Goal: Task Accomplishment & Management: Use online tool/utility

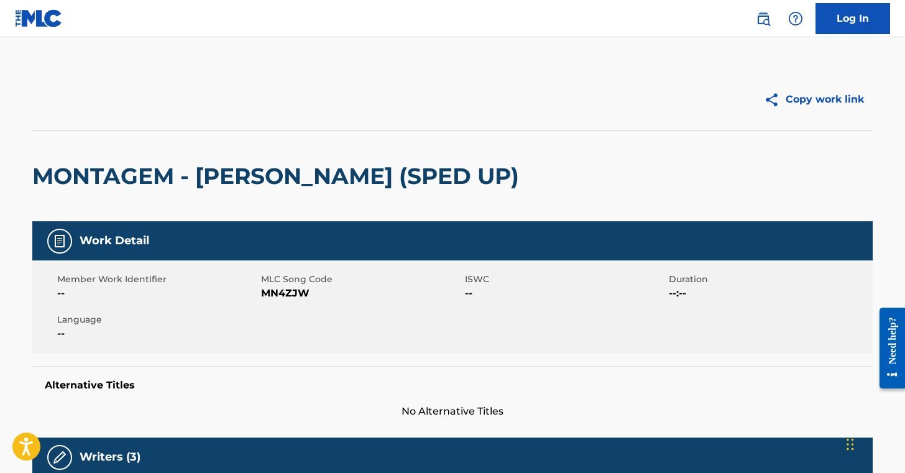
click at [29, 20] on img at bounding box center [39, 18] width 48 height 18
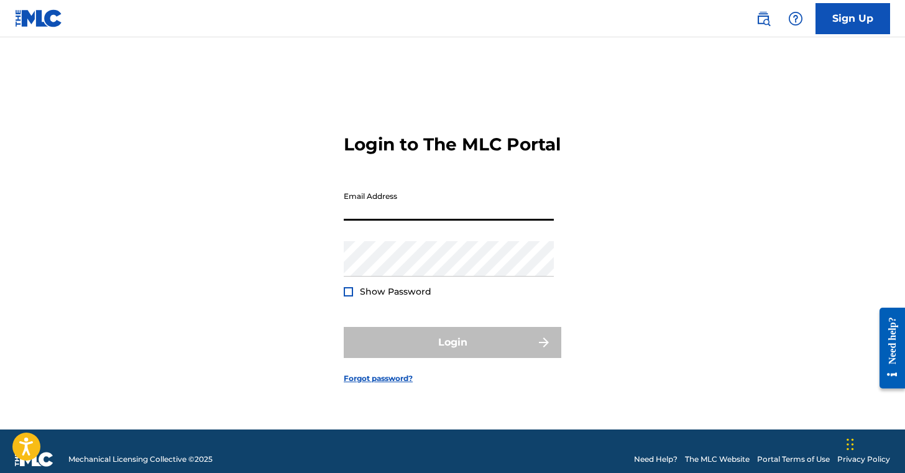
click at [382, 212] on input "Email Address" at bounding box center [449, 202] width 210 height 35
type input "[EMAIL_ADDRESS][DOMAIN_NAME]"
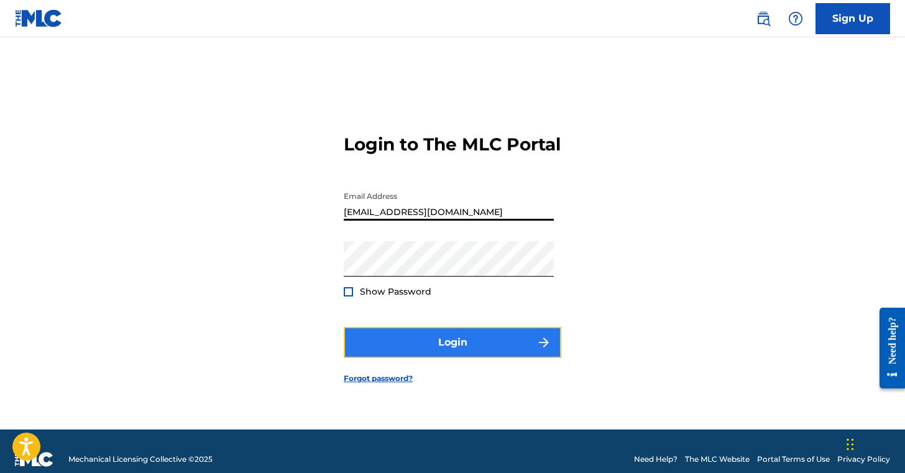
click at [450, 347] on button "Login" at bounding box center [452, 342] width 217 height 31
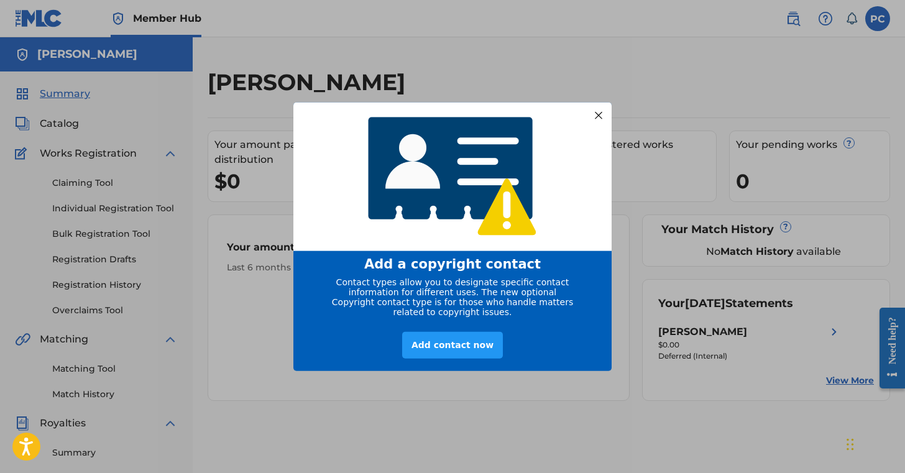
click at [68, 117] on div "Add a copyright contact Contact types allow you to designate specific contact i…" at bounding box center [452, 236] width 905 height 473
click at [603, 107] on div at bounding box center [598, 115] width 16 height 16
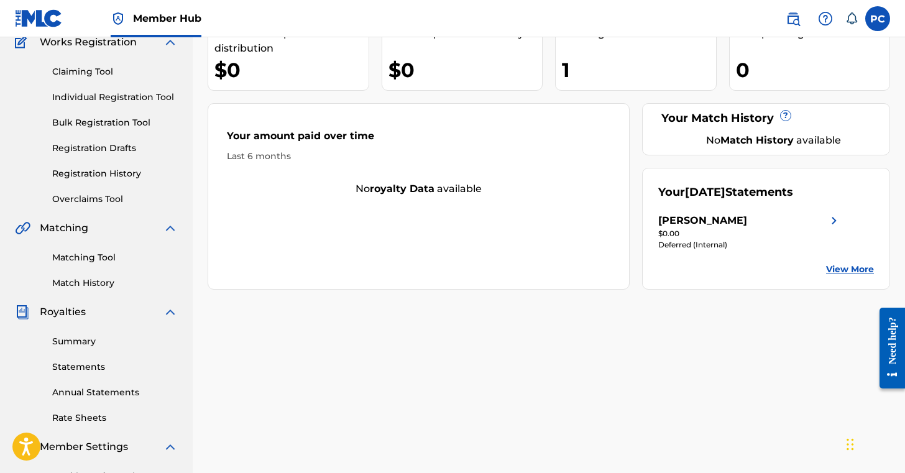
scroll to position [122, 0]
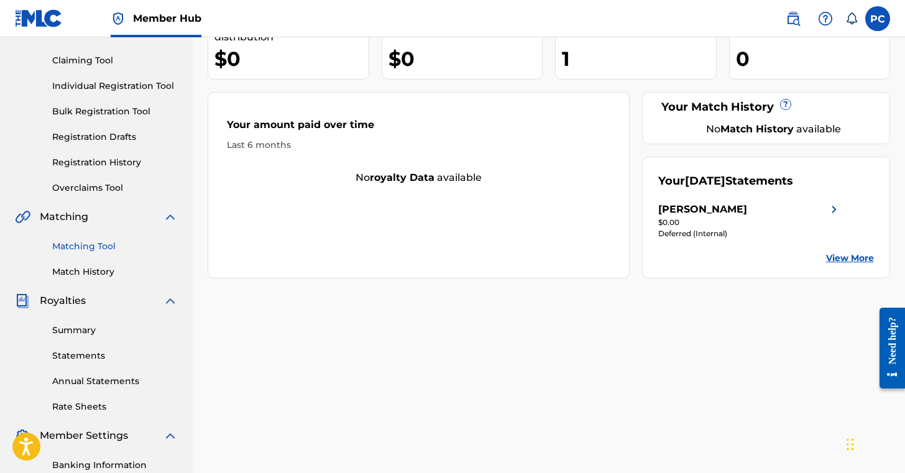
click at [111, 249] on link "Matching Tool" at bounding box center [114, 246] width 125 height 13
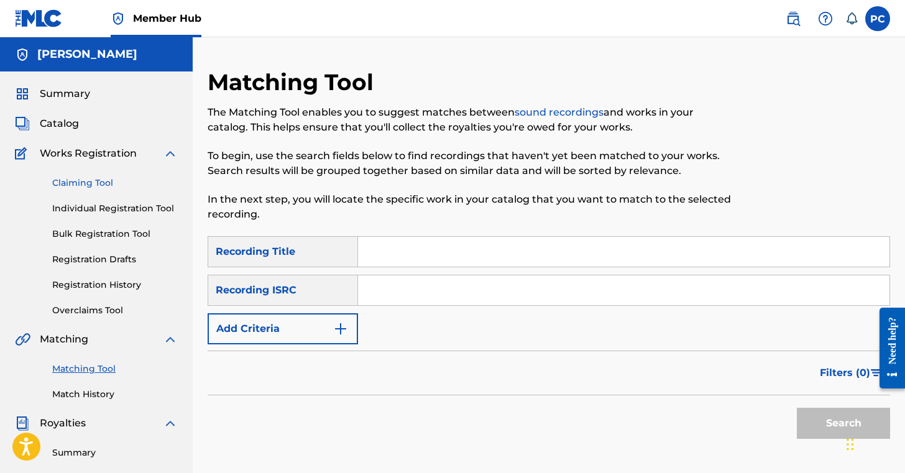
click at [106, 185] on link "Claiming Tool" at bounding box center [114, 182] width 125 height 13
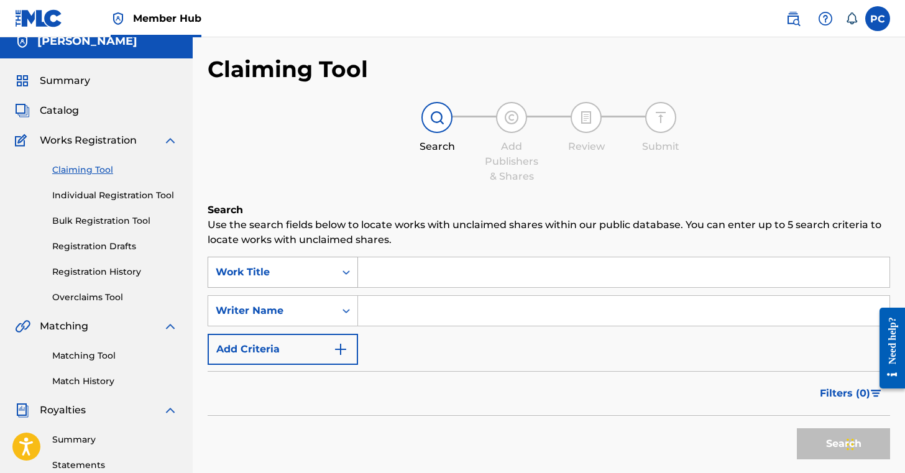
click at [324, 279] on div "Work Title" at bounding box center [271, 272] width 127 height 24
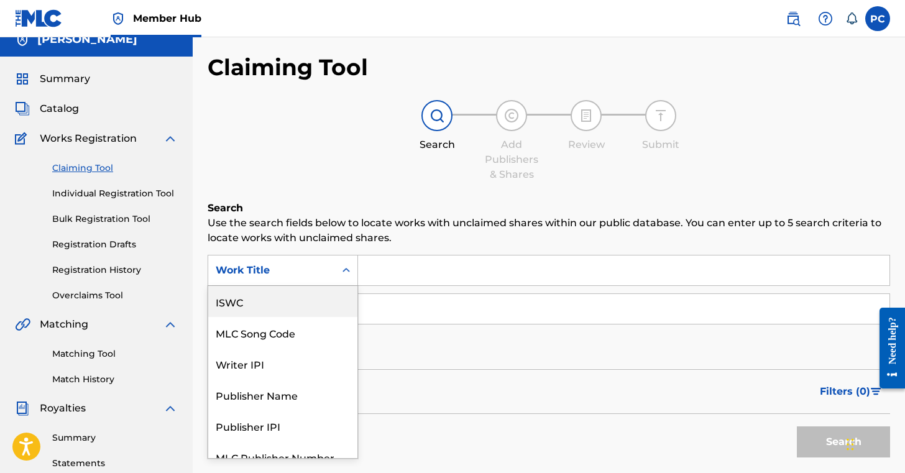
click at [309, 299] on div "ISWC" at bounding box center [282, 301] width 149 height 31
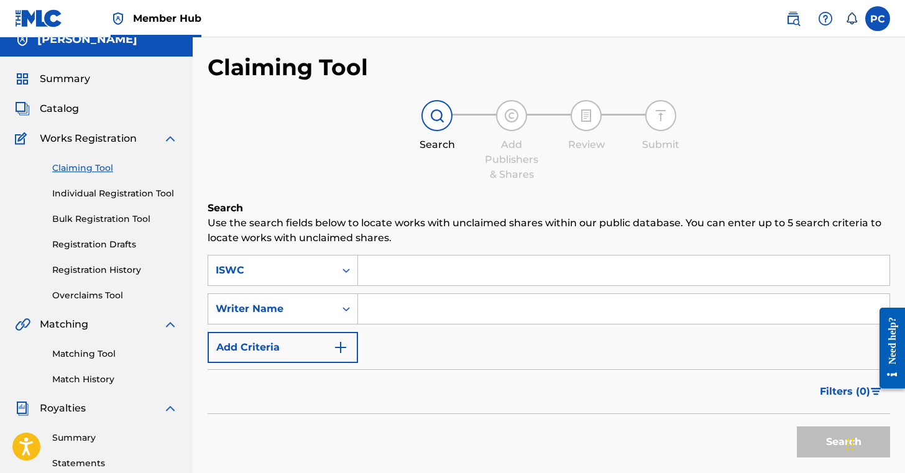
click at [394, 277] on input "Search Form" at bounding box center [623, 270] width 531 height 30
paste input "[URL][DOMAIN_NAME]"
type input "[URL][DOMAIN_NAME]"
